Goal: Task Accomplishment & Management: Manage account settings

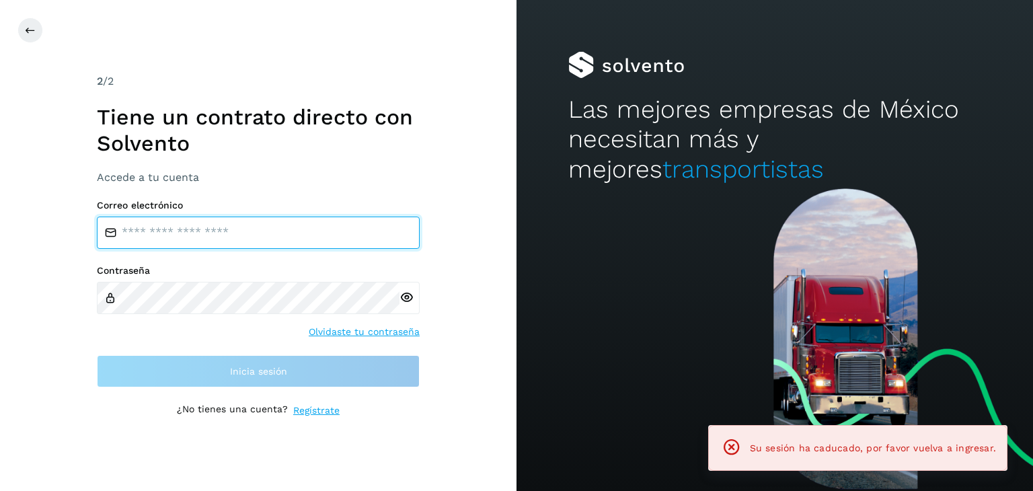
click at [250, 241] on input "email" at bounding box center [258, 233] width 323 height 32
type input "**********"
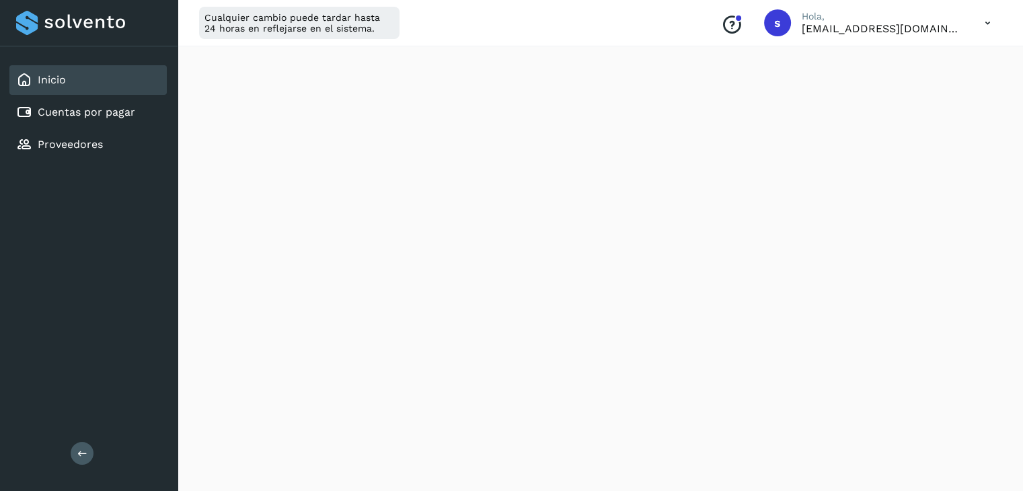
scroll to position [673, 0]
